Goal: Information Seeking & Learning: Learn about a topic

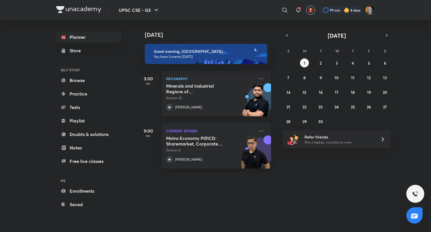
click at [220, 103] on div "Minerals and Industrial Regions of India - II Session 22 [PERSON_NAME]" at bounding box center [210, 96] width 88 height 27
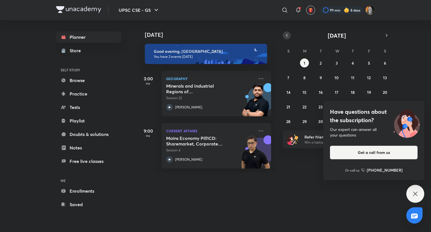
click at [287, 36] on icon "button" at bounding box center [286, 35] width 4 height 5
click at [413, 199] on div "Have questions about the subscription? Our expert can answer all your questions…" at bounding box center [415, 194] width 18 height 18
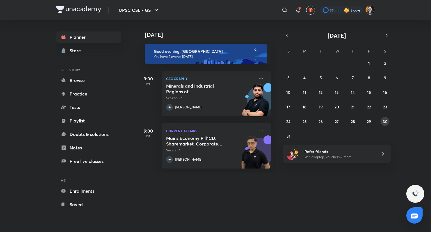
click at [382, 123] on button "30" at bounding box center [384, 121] width 9 height 9
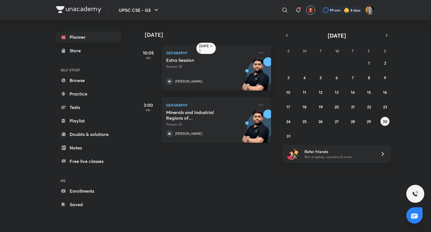
click at [205, 126] on p "Session 20" at bounding box center [210, 124] width 88 height 5
click at [385, 36] on icon "button" at bounding box center [386, 35] width 4 height 5
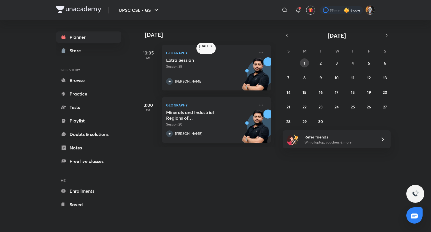
click at [303, 63] on button "1" at bounding box center [304, 62] width 9 height 9
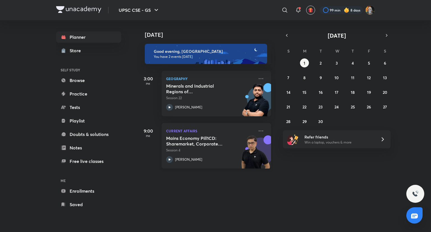
click at [184, 142] on h5 "Mains Economy Pill1CD: Sharemarket, Corporate Governance, Insurance Pension Fin…" at bounding box center [201, 140] width 70 height 11
click at [206, 91] on h5 "Minerals and Industrial Regions of [GEOGRAPHIC_DATA] - II" at bounding box center [201, 88] width 70 height 11
